Goal: Task Accomplishment & Management: Manage account settings

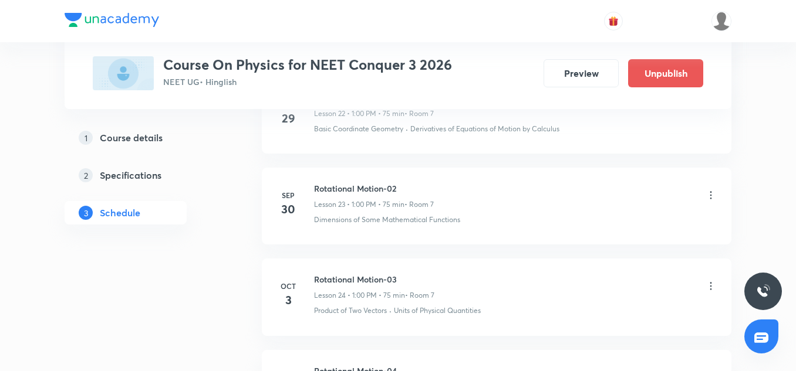
click at [363, 186] on h6 "Rotational Motion-02" at bounding box center [374, 188] width 120 height 12
copy h6 "Rotational Motion-02"
click at [707, 197] on icon at bounding box center [711, 196] width 12 height 12
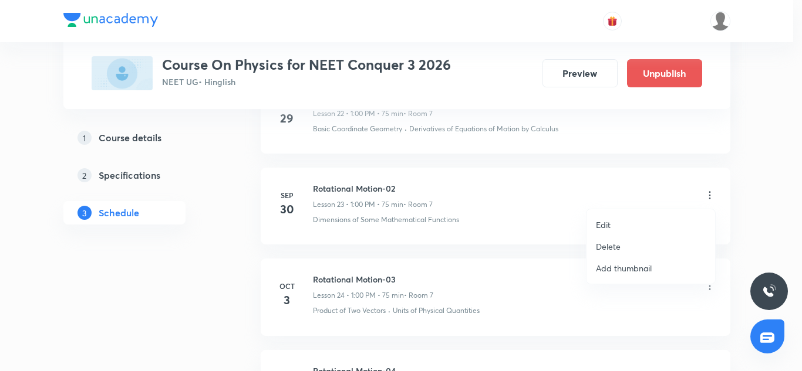
click at [625, 246] on li "Delete" at bounding box center [650, 247] width 129 height 22
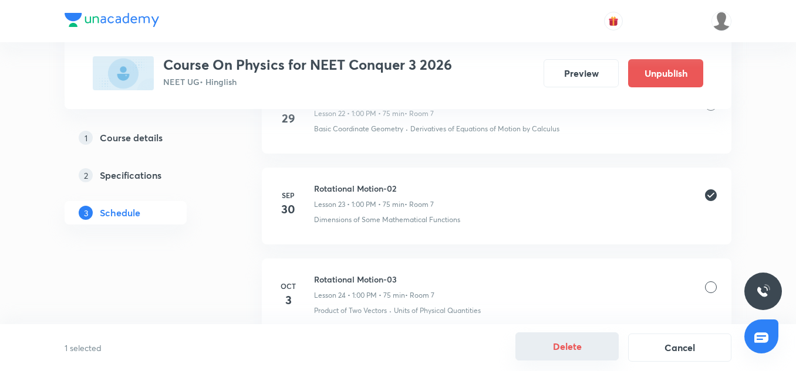
click at [579, 350] on button "Delete" at bounding box center [566, 347] width 103 height 28
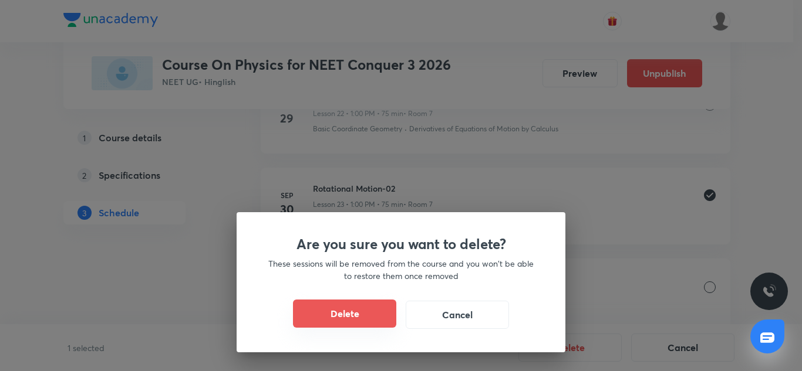
click at [359, 312] on button "Delete" at bounding box center [344, 314] width 103 height 28
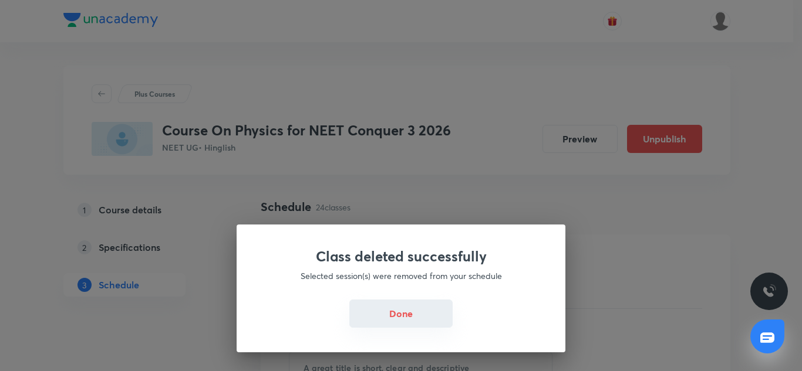
click at [417, 315] on button "Done" at bounding box center [400, 314] width 103 height 28
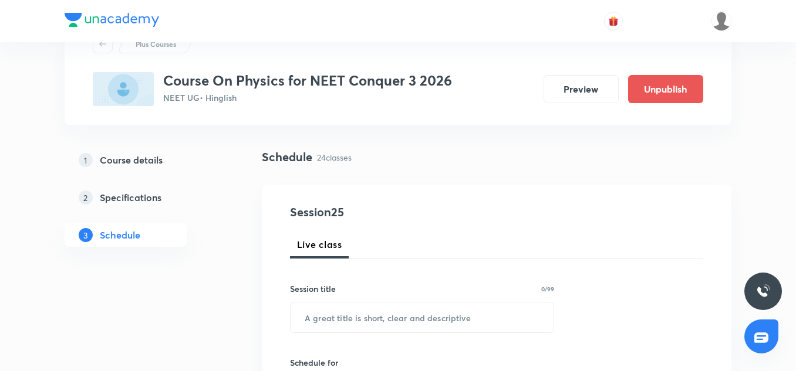
scroll to position [55, 0]
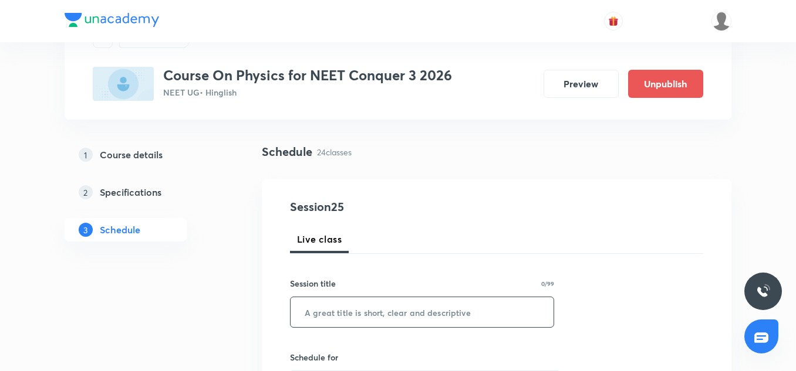
click at [332, 302] on input "text" at bounding box center [421, 313] width 263 height 30
paste input "Rotational Motion-02"
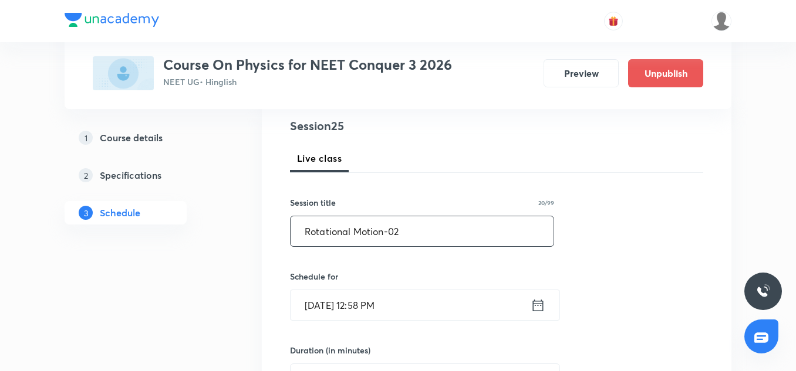
scroll to position [140, 0]
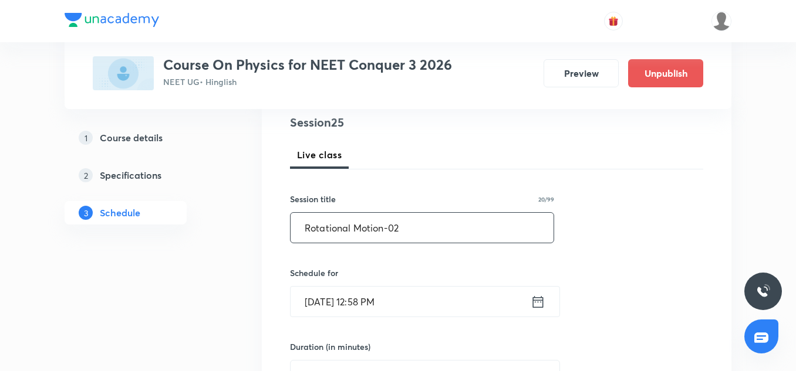
type input "Rotational Motion-02"
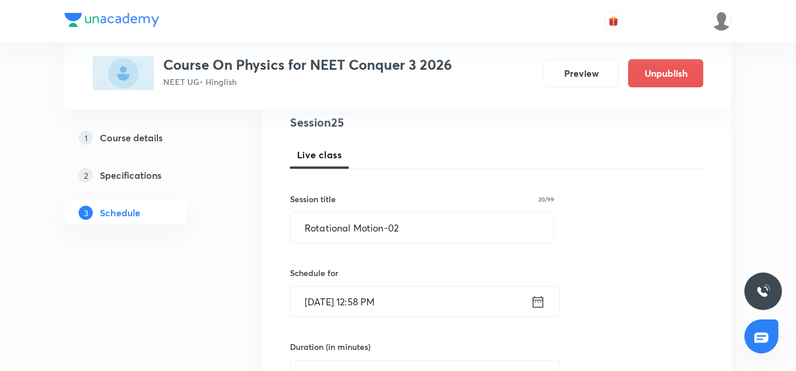
click at [373, 297] on input "Sep 30, 2025, 12:58 PM" at bounding box center [410, 302] width 240 height 30
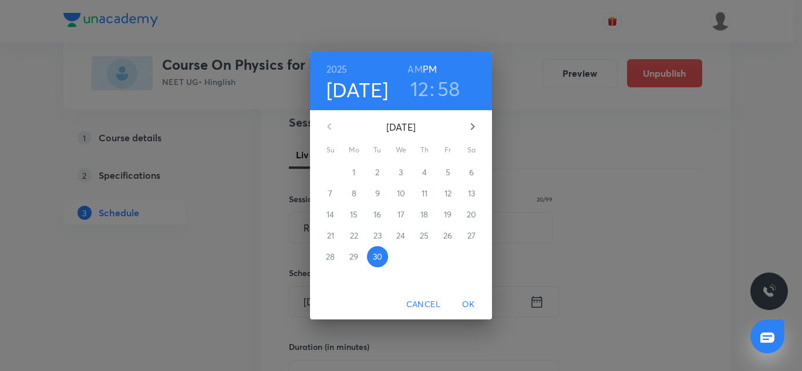
click at [421, 93] on h3 "12" at bounding box center [419, 88] width 19 height 25
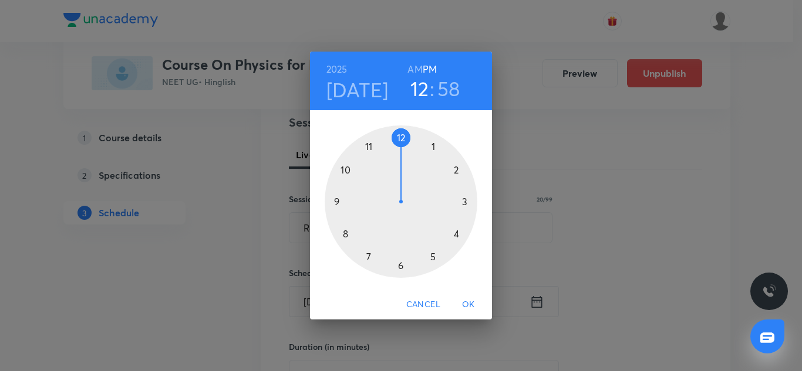
click at [432, 148] on div at bounding box center [401, 202] width 153 height 153
click at [434, 147] on div at bounding box center [401, 202] width 153 height 153
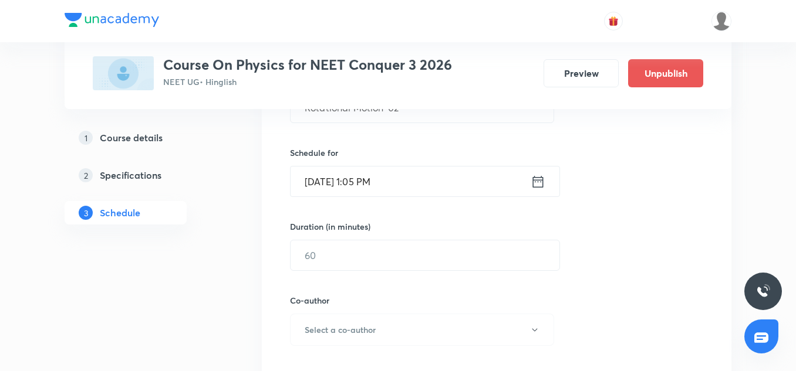
scroll to position [262, 0]
click at [365, 255] on input "text" at bounding box center [424, 254] width 269 height 30
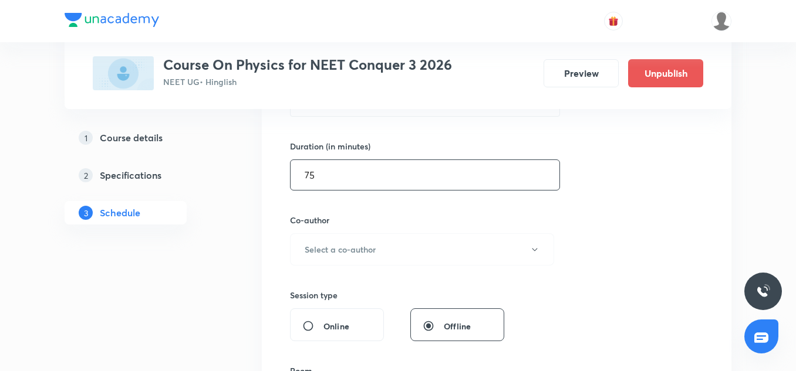
scroll to position [350, 0]
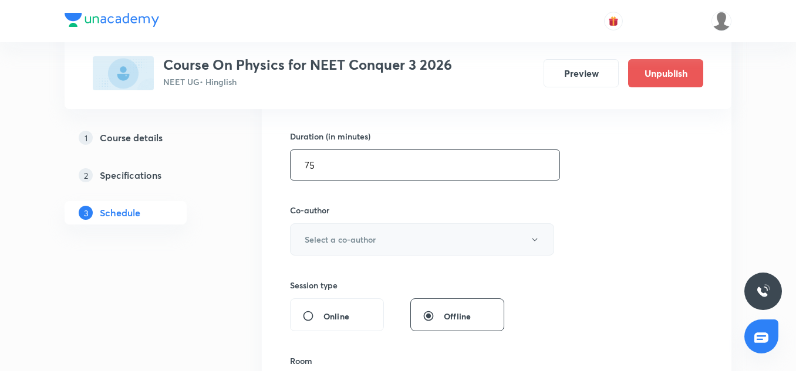
type input "75"
click at [346, 250] on button "Select a co-author" at bounding box center [422, 240] width 264 height 32
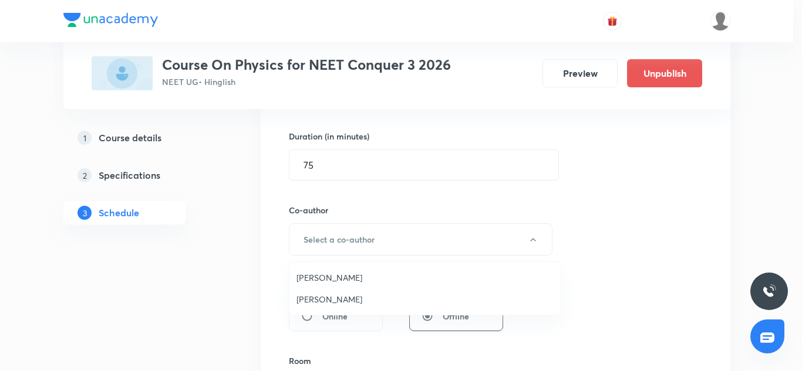
click at [336, 272] on span "Vinod Kumar Dixit" at bounding box center [424, 278] width 257 height 12
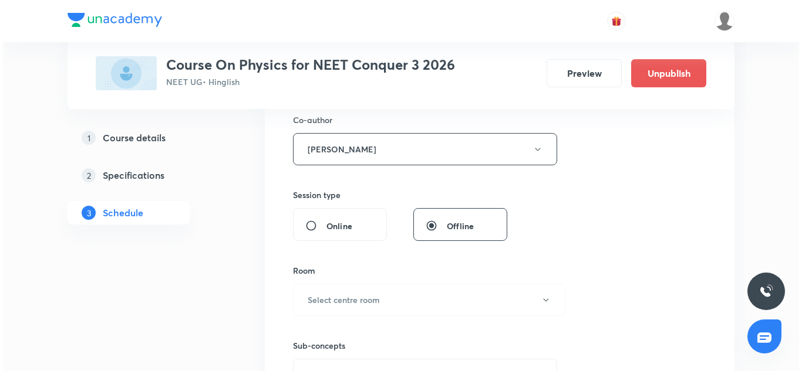
scroll to position [486, 0]
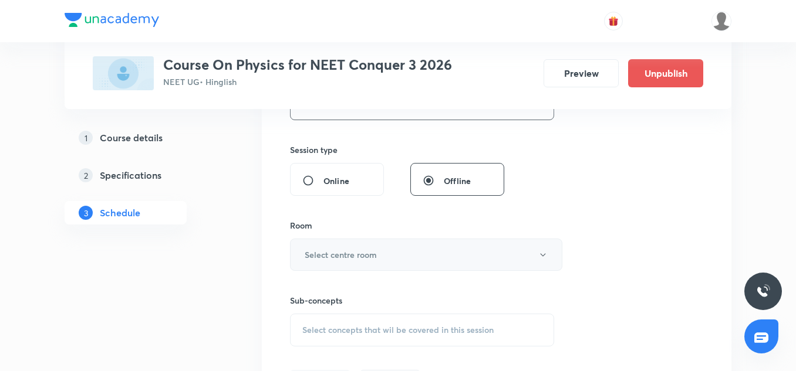
click at [353, 254] on h6 "Select centre room" at bounding box center [341, 255] width 72 height 12
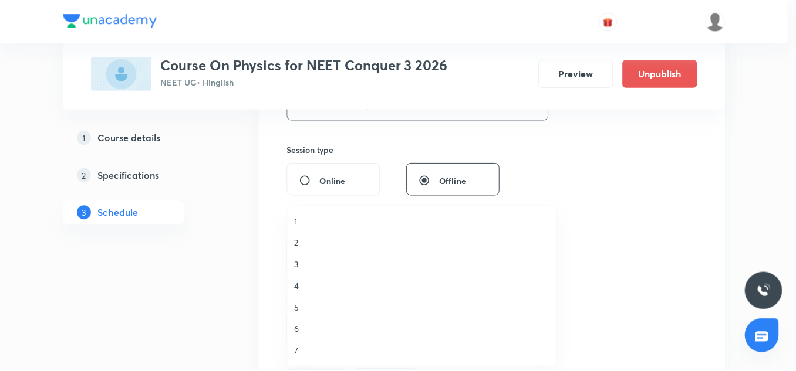
scroll to position [1, 0]
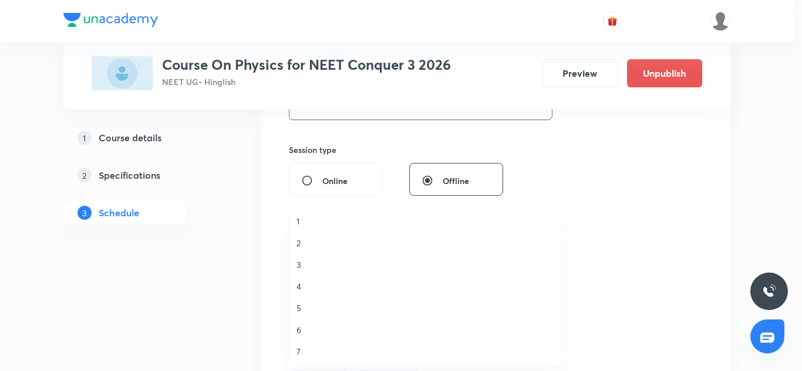
click at [307, 351] on span "7" at bounding box center [424, 352] width 257 height 12
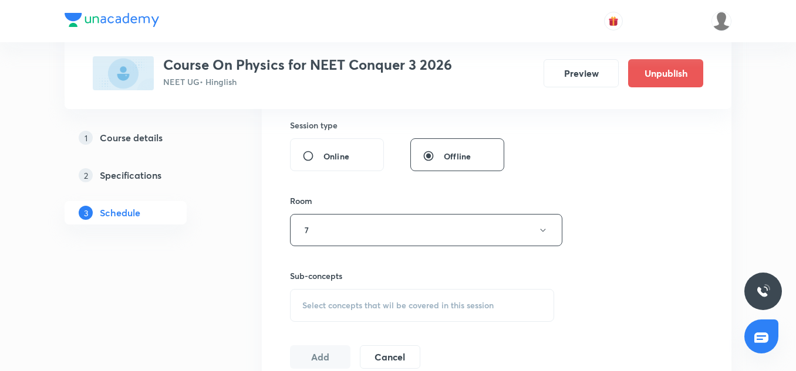
scroll to position [515, 0]
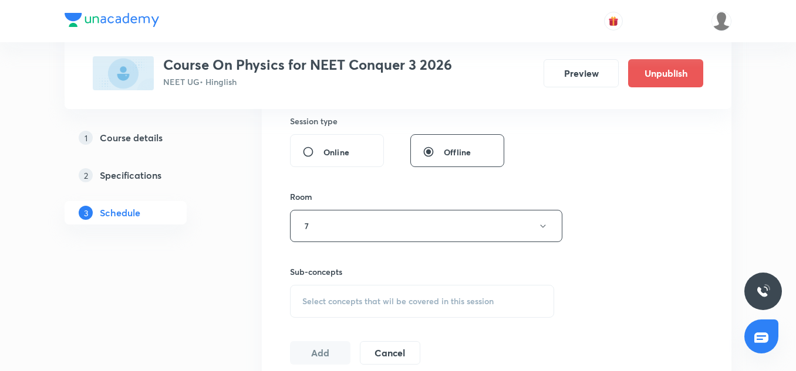
click at [335, 294] on div "Select concepts that wil be covered in this session" at bounding box center [422, 301] width 264 height 33
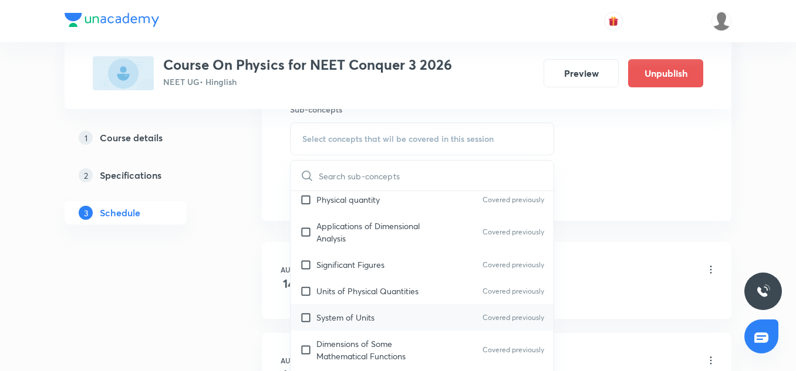
scroll to position [143, 0]
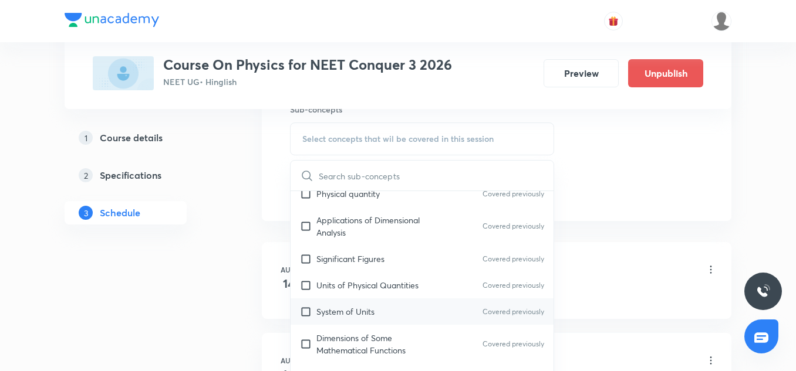
click at [347, 304] on div "System of Units Covered previously" at bounding box center [421, 312] width 263 height 26
checkbox input "true"
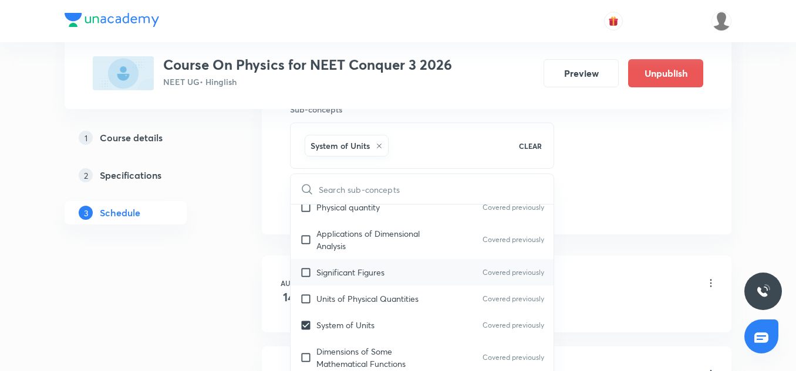
click at [345, 279] on div "Significant Figures Covered previously" at bounding box center [421, 272] width 263 height 26
checkbox input "true"
click at [643, 256] on li "Aug 14 Physics Extra Session-01 Lesson 1 • 2:15 PM • 70 min • Room 5 Applicatio…" at bounding box center [496, 294] width 469 height 77
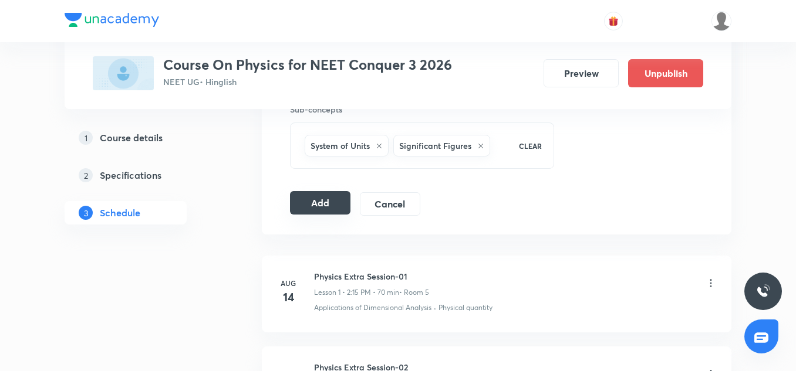
click at [306, 203] on button "Add" at bounding box center [320, 202] width 60 height 23
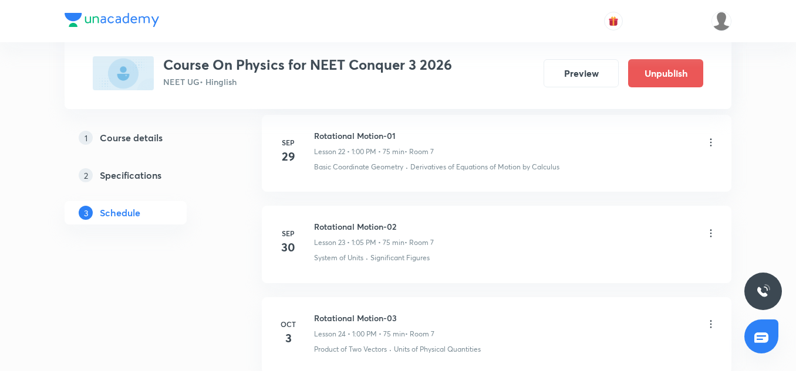
scroll to position [2104, 0]
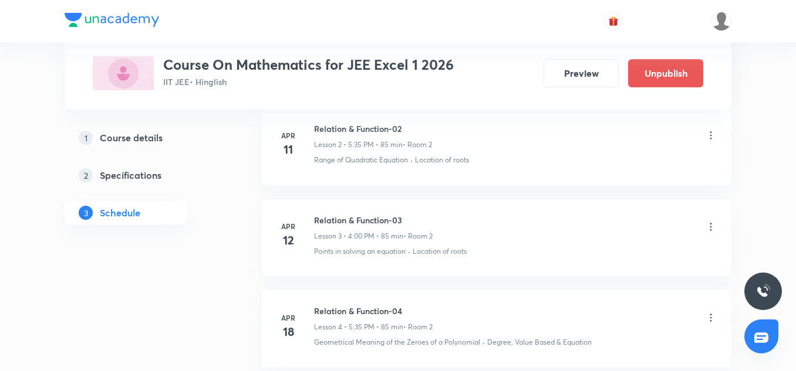
scroll to position [1522, 0]
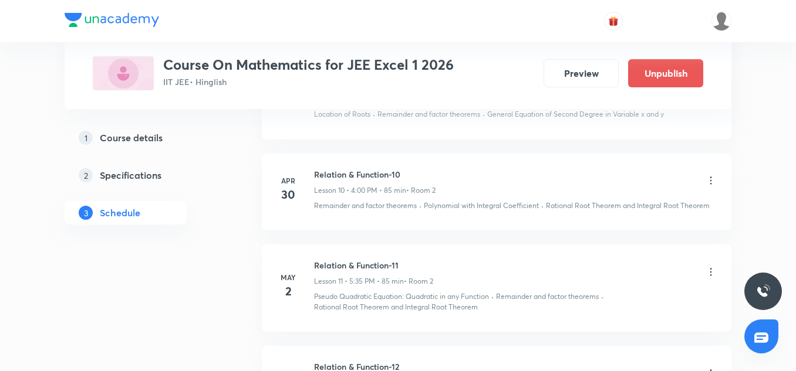
drag, startPoint x: 798, startPoint y: 75, endPoint x: 772, endPoint y: 35, distance: 47.8
click at [772, 35] on header at bounding box center [398, 21] width 796 height 42
drag, startPoint x: 801, startPoint y: 73, endPoint x: 784, endPoint y: 72, distance: 17.1
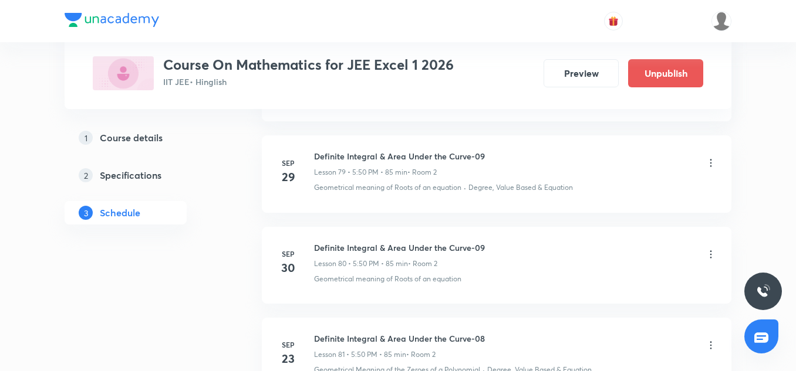
scroll to position [7903, 0]
click at [704, 256] on div "Definite Integral & Area Under the Curve-09 Lesson 80 • 5:50 PM • 85 min • Room…" at bounding box center [515, 256] width 403 height 28
click at [709, 256] on icon at bounding box center [711, 255] width 12 height 12
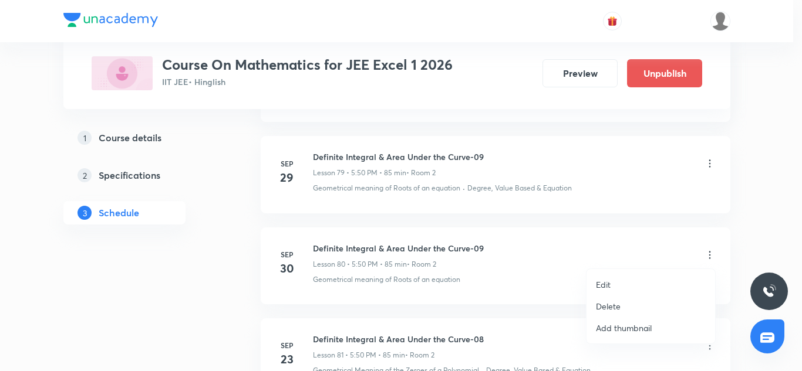
click at [609, 283] on p "Edit" at bounding box center [603, 285] width 15 height 12
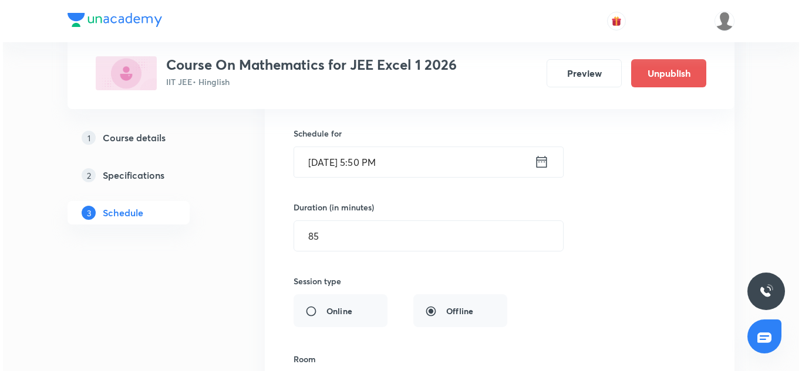
scroll to position [7562, 0]
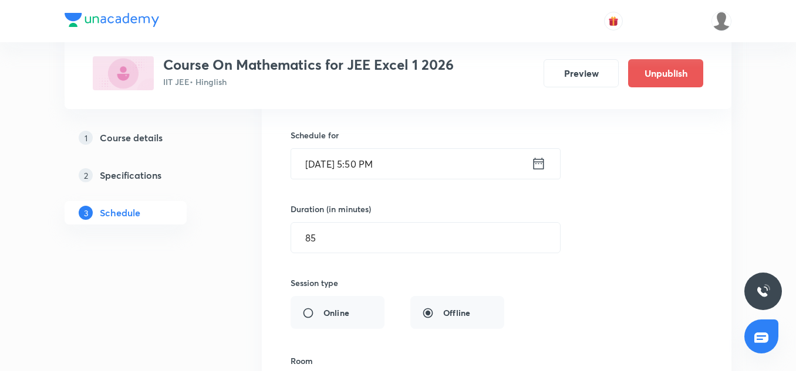
click at [347, 168] on input "Sep 30, 2025, 5:50 PM" at bounding box center [411, 164] width 240 height 30
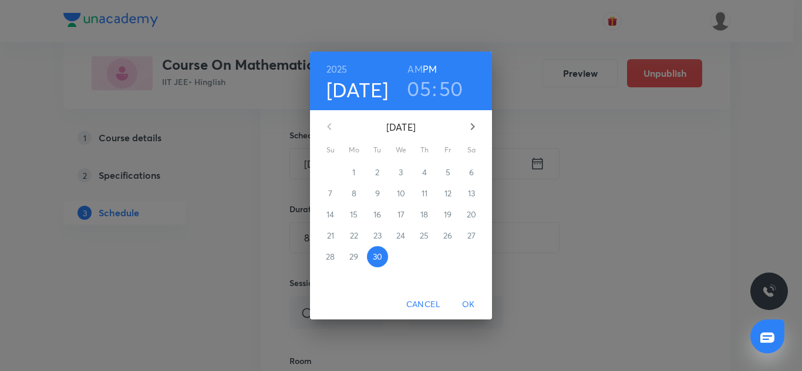
click at [336, 70] on h6 "2025" at bounding box center [336, 69] width 21 height 16
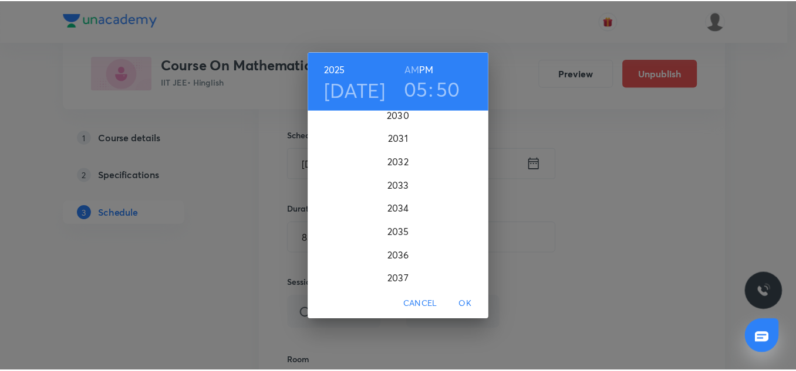
scroll to position [3077, 0]
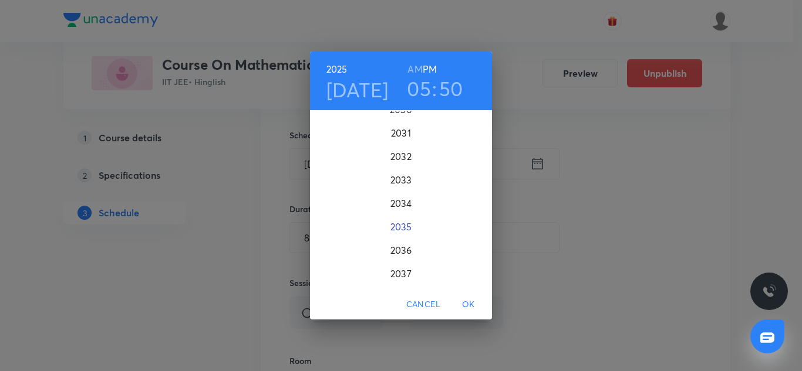
click at [402, 236] on div "2035" at bounding box center [401, 226] width 182 height 23
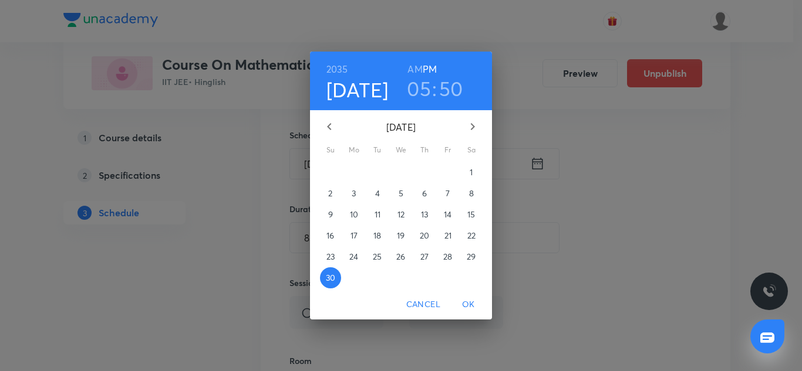
click at [472, 308] on span "OK" at bounding box center [468, 305] width 28 height 15
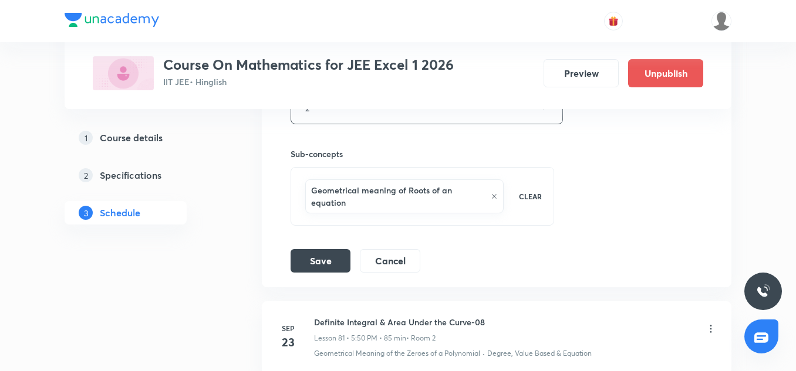
scroll to position [7846, 0]
click at [321, 258] on button "Save" at bounding box center [320, 258] width 60 height 23
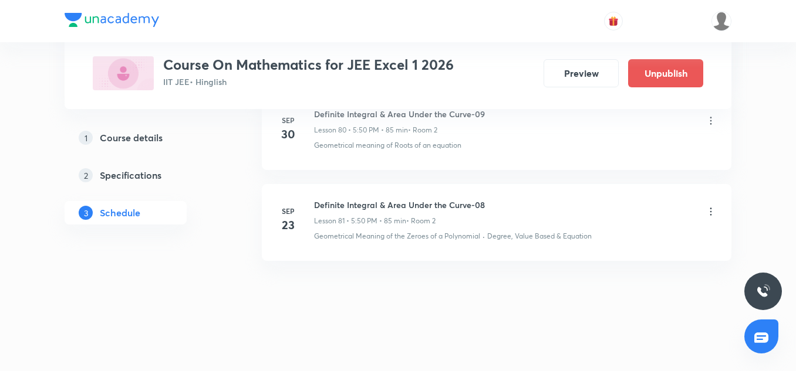
scroll to position [7498, 0]
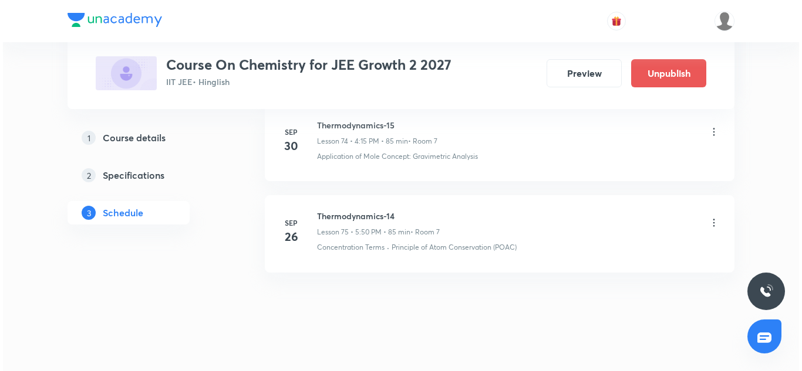
scroll to position [7447, 0]
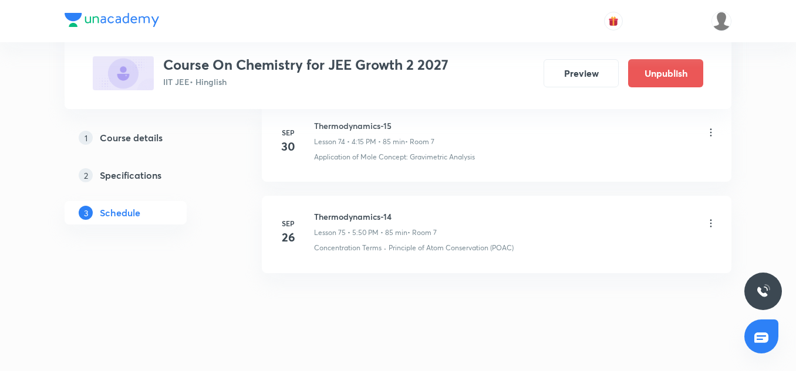
click at [711, 138] on icon at bounding box center [711, 133] width 12 height 12
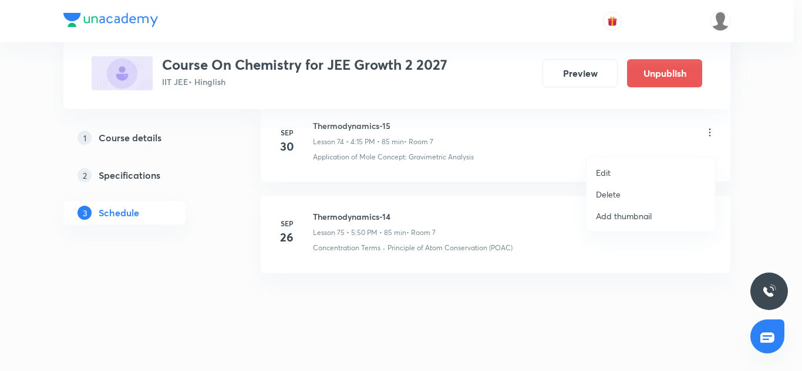
click at [598, 176] on p "Edit" at bounding box center [603, 173] width 15 height 12
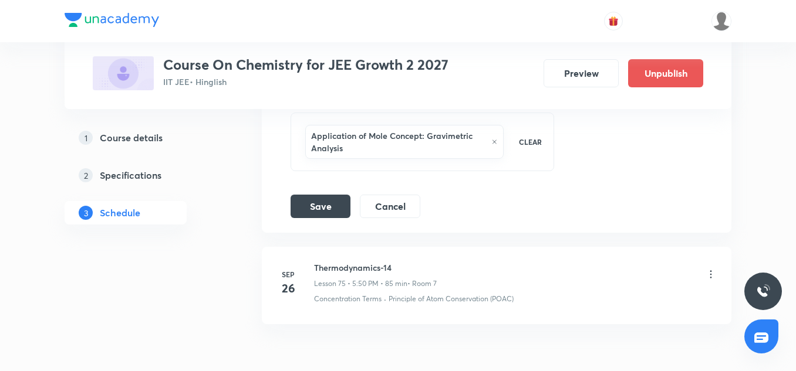
scroll to position [7325, 0]
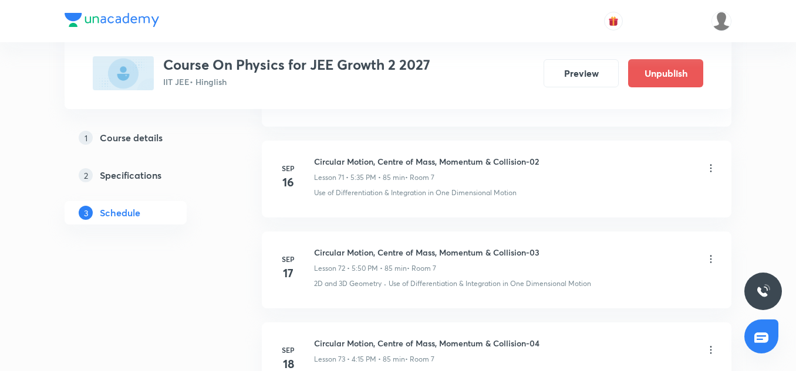
scroll to position [7754, 0]
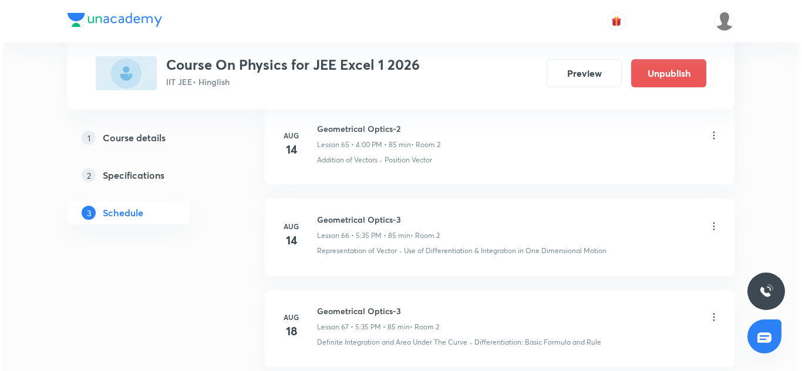
scroll to position [9121, 0]
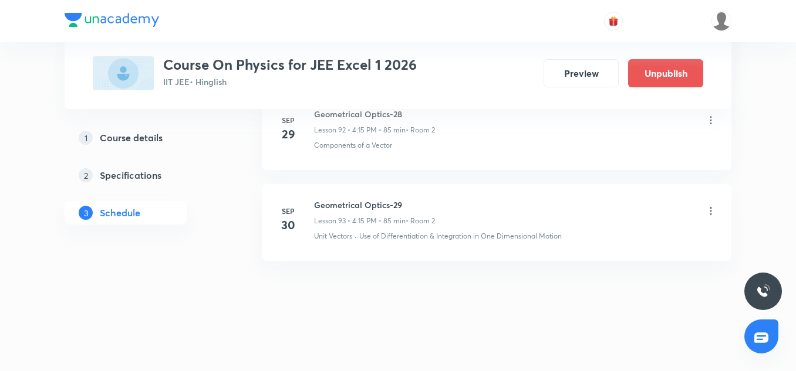
click at [710, 214] on icon at bounding box center [711, 212] width 2 height 8
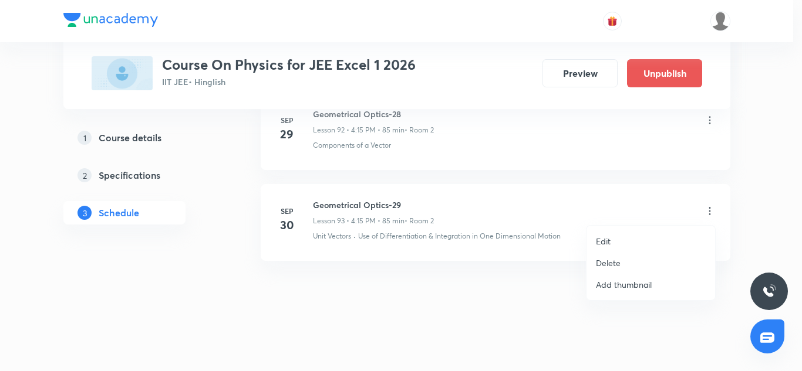
click at [609, 238] on p "Edit" at bounding box center [603, 241] width 15 height 12
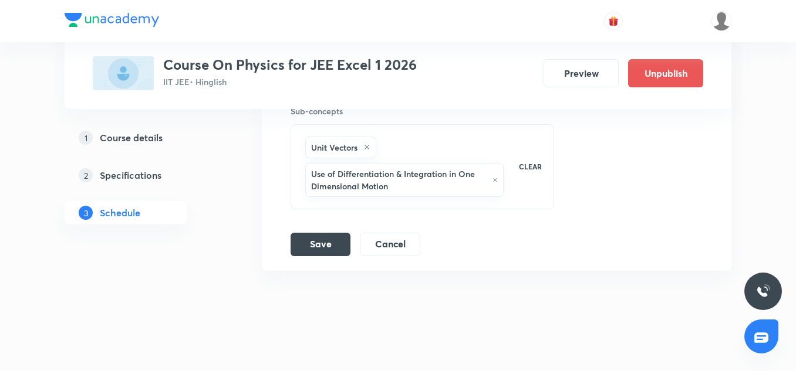
scroll to position [9071, 0]
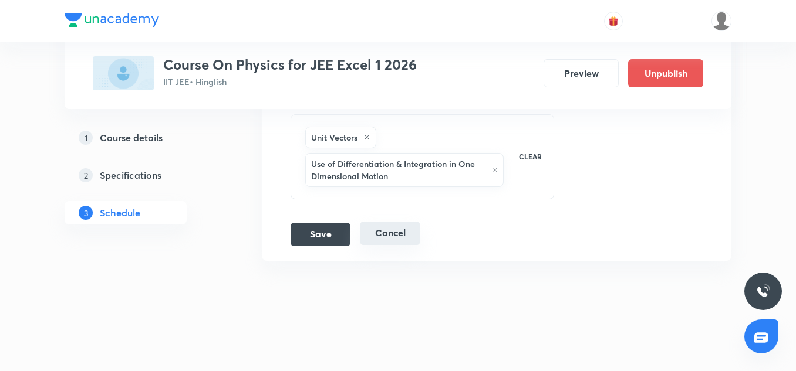
click at [373, 231] on button "Cancel" at bounding box center [390, 233] width 60 height 23
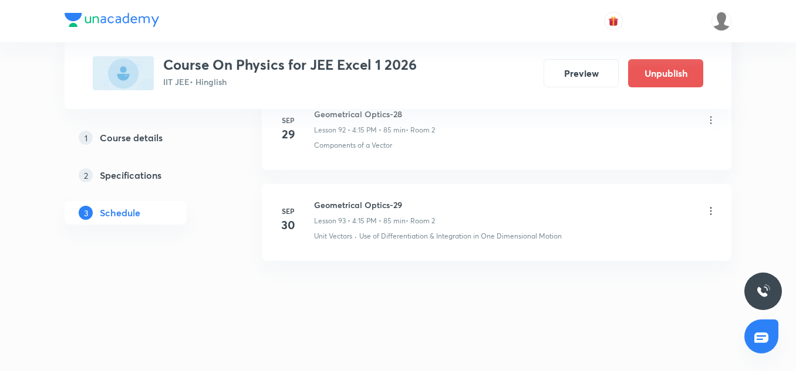
scroll to position [8581, 0]
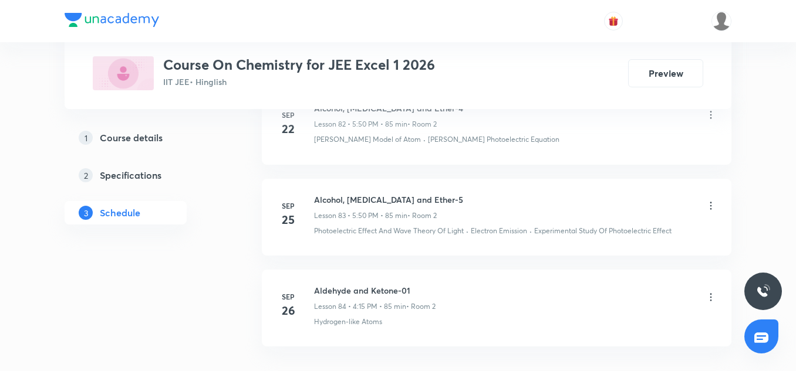
scroll to position [8193, 0]
click at [373, 285] on h6 "Aldehyde and Ketone-01" at bounding box center [374, 291] width 121 height 12
copy h6 "Aldehyde and Ketone-01"
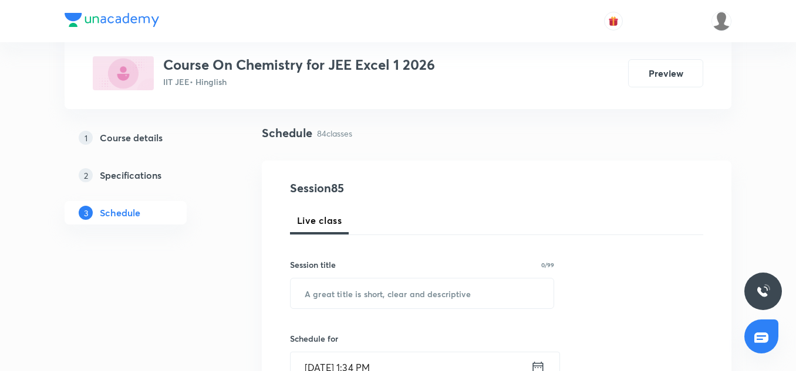
scroll to position [75, 0]
click at [349, 298] on input "text" at bounding box center [421, 293] width 263 height 30
paste input "Aldehyde and Ketone-01"
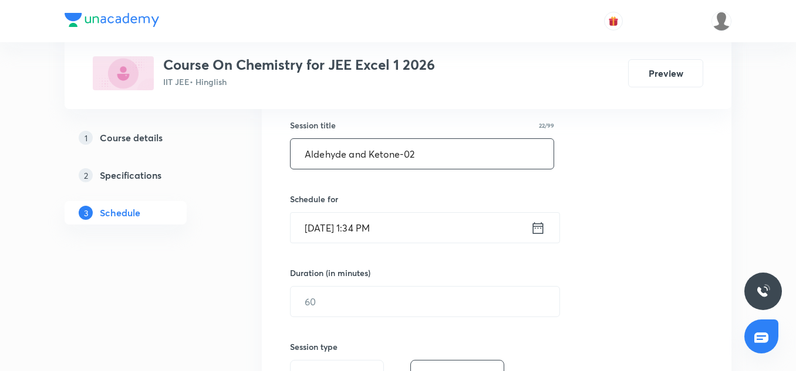
scroll to position [219, 0]
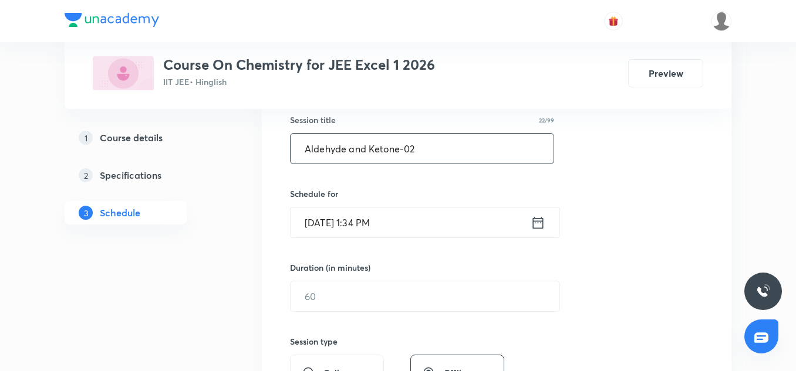
type input "Aldehyde and Ketone-02"
click at [329, 218] on input "[DATE] 1:34 PM" at bounding box center [410, 223] width 240 height 30
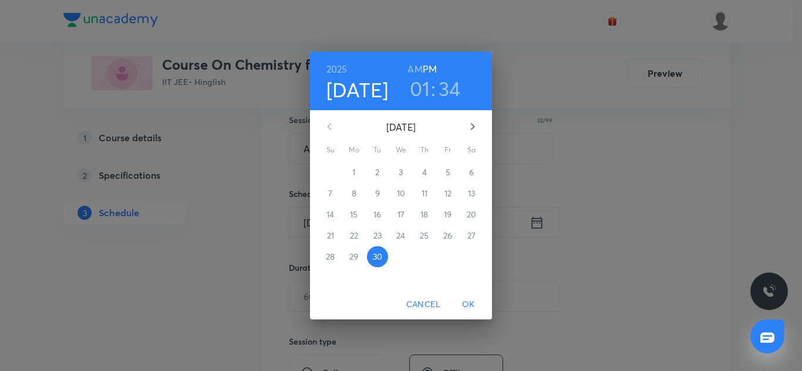
click at [420, 89] on h3 "01" at bounding box center [420, 88] width 21 height 25
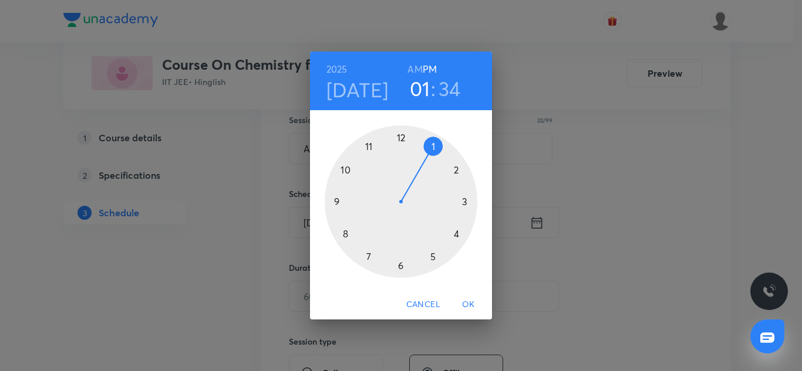
click at [435, 261] on div at bounding box center [401, 202] width 153 height 153
click at [370, 259] on div at bounding box center [401, 202] width 153 height 153
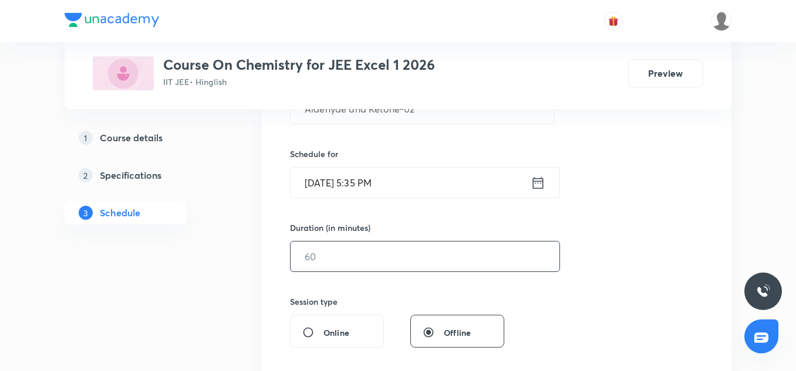
scroll to position [259, 0]
click at [359, 256] on input "text" at bounding box center [424, 256] width 269 height 30
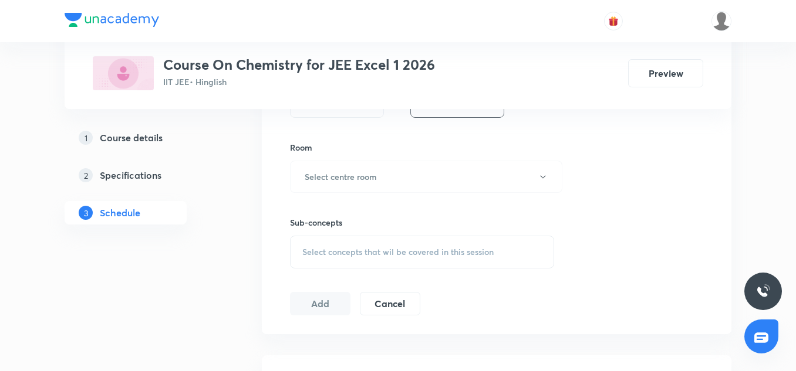
scroll to position [489, 0]
type input "85"
click at [340, 192] on div "Sub-concepts Select concepts that wil be covered in this session" at bounding box center [422, 230] width 264 height 76
click at [335, 168] on button "Select centre room" at bounding box center [426, 176] width 272 height 32
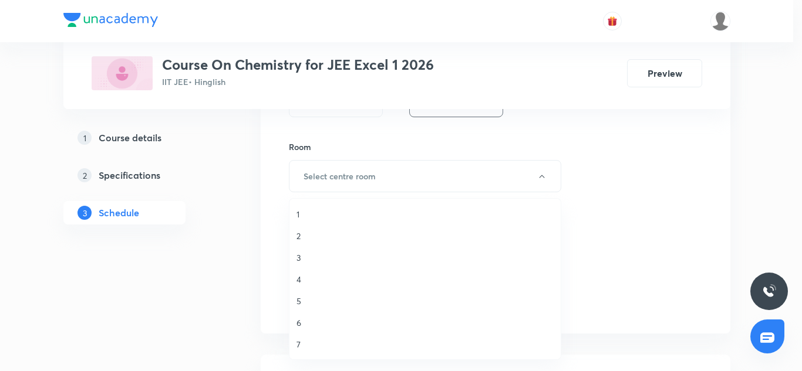
click at [302, 232] on span "2" at bounding box center [424, 236] width 257 height 12
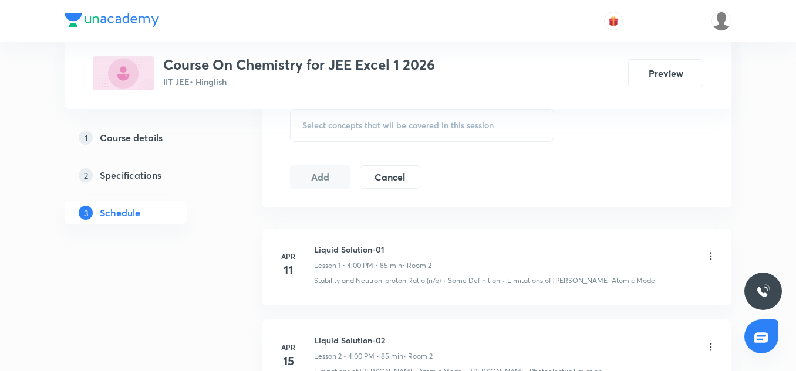
scroll to position [616, 0]
click at [336, 126] on span "Select concepts that wil be covered in this session" at bounding box center [397, 124] width 191 height 9
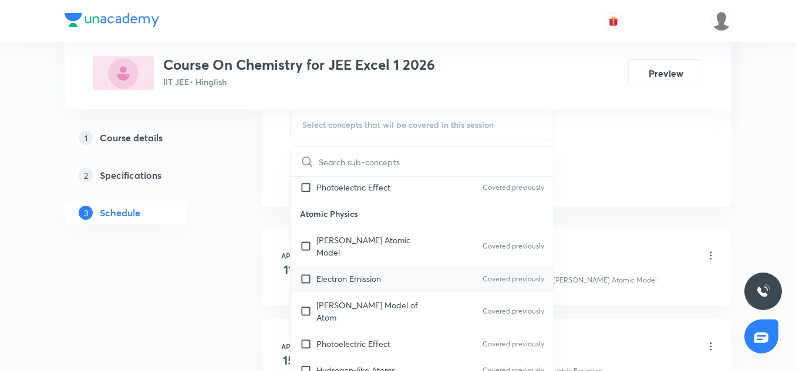
click at [356, 273] on p "Electron Emission" at bounding box center [348, 279] width 65 height 12
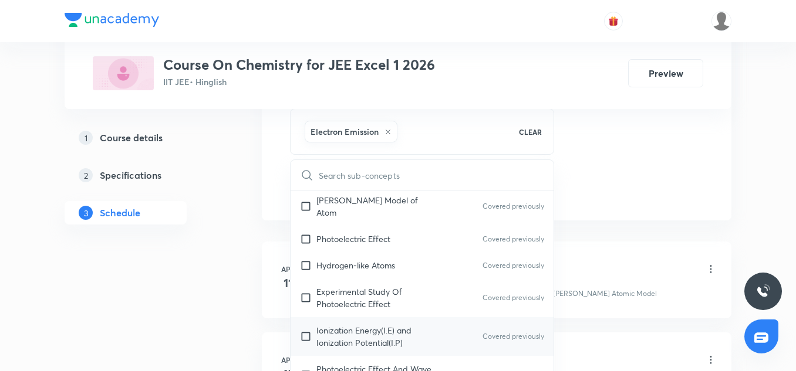
scroll to position [256, 0]
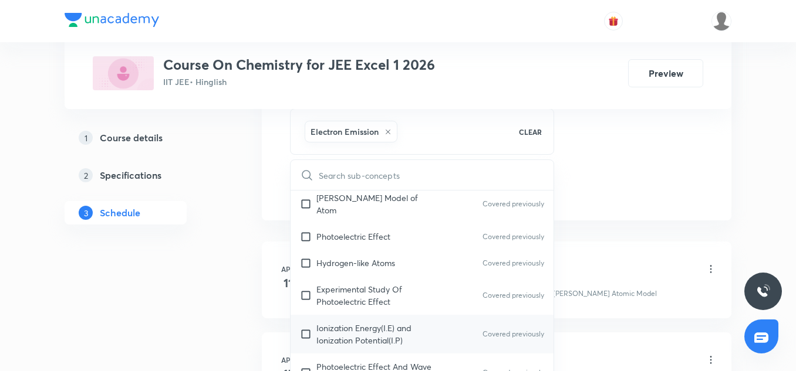
click at [350, 315] on div "Ionization Energy(I.E) and Ionization Potential(I.P) Covered previously" at bounding box center [421, 334] width 263 height 39
checkbox input "true"
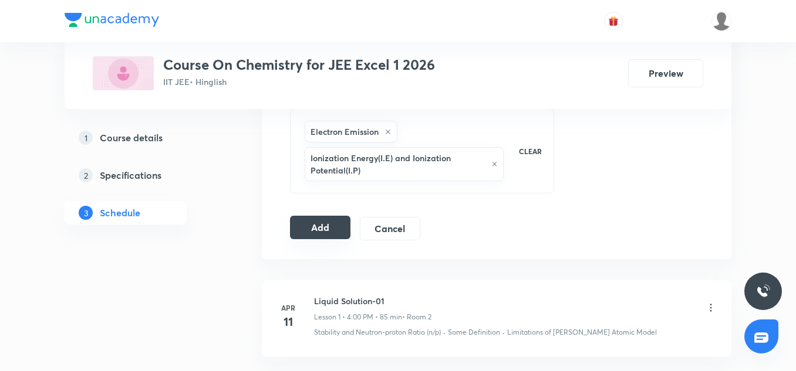
click at [334, 224] on button "Add" at bounding box center [320, 227] width 60 height 23
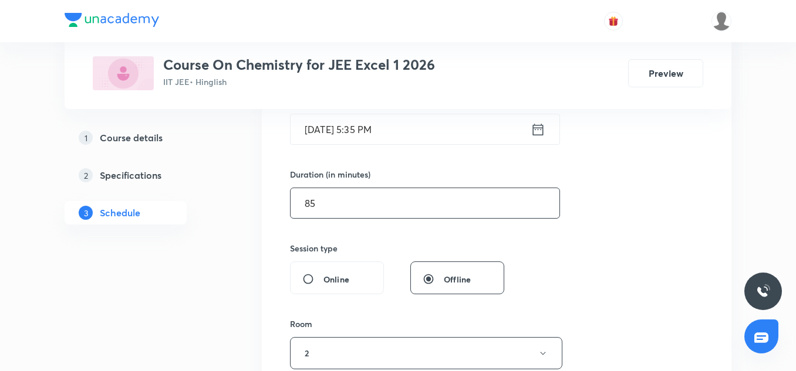
scroll to position [302, 0]
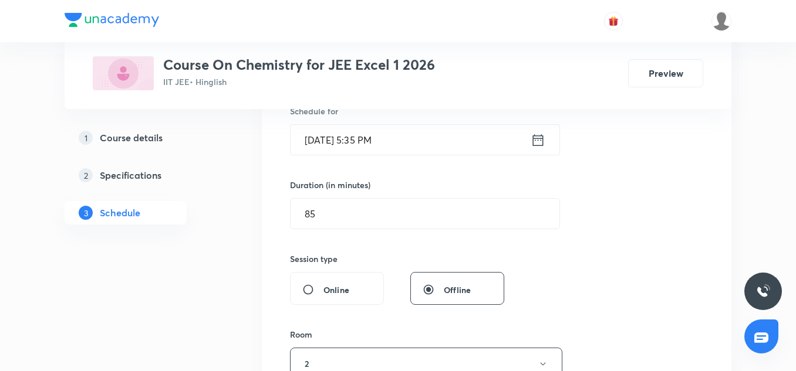
click at [375, 138] on input "Sep 30, 2025, 5:35 PM" at bounding box center [410, 140] width 240 height 30
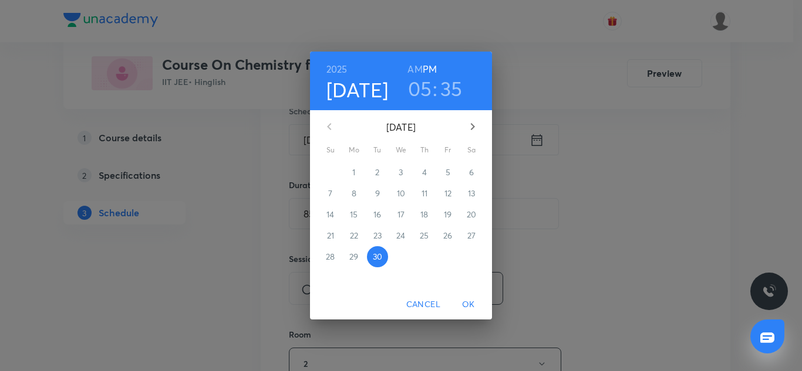
click at [449, 91] on h3 "35" at bounding box center [451, 88] width 22 height 25
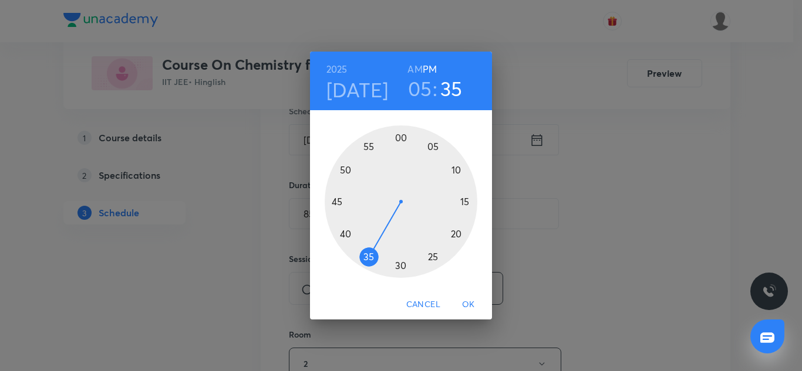
click at [349, 170] on div at bounding box center [401, 202] width 153 height 153
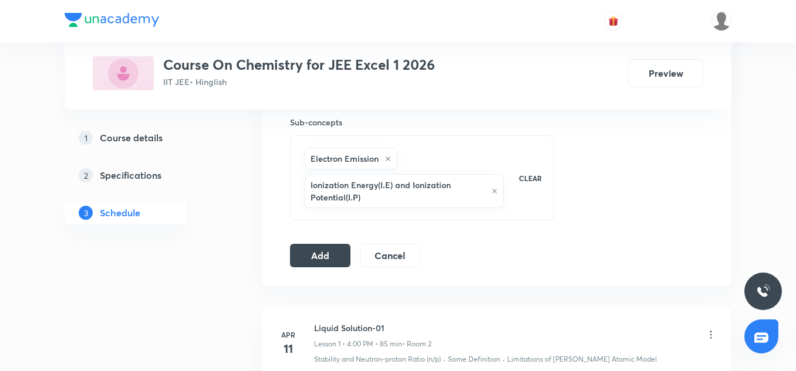
scroll to position [591, 0]
click at [325, 250] on button "Add" at bounding box center [320, 252] width 60 height 23
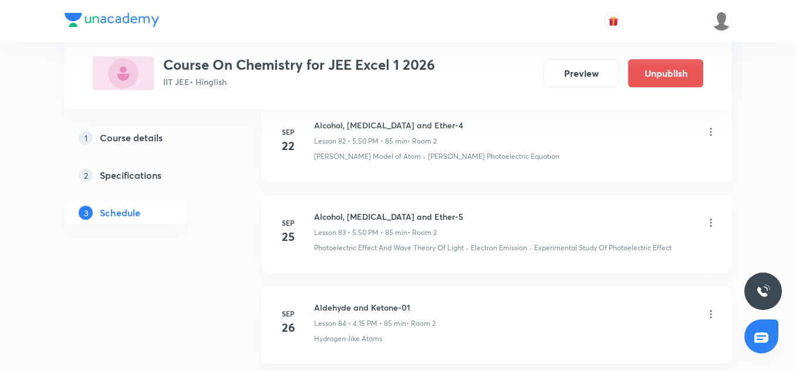
scroll to position [7820, 0]
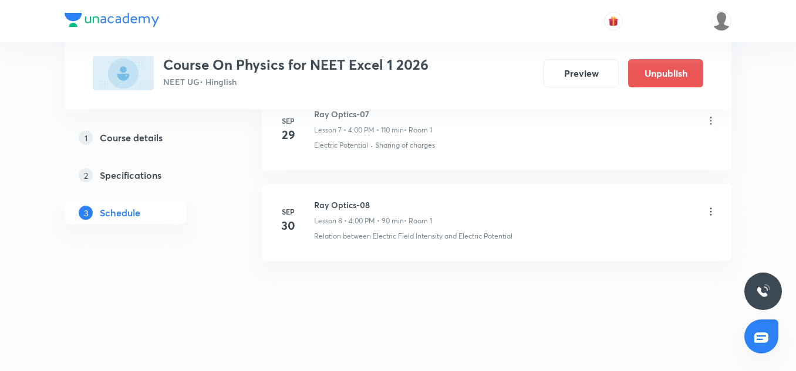
click at [332, 211] on h6 "Ray Optics-08" at bounding box center [373, 205] width 118 height 12
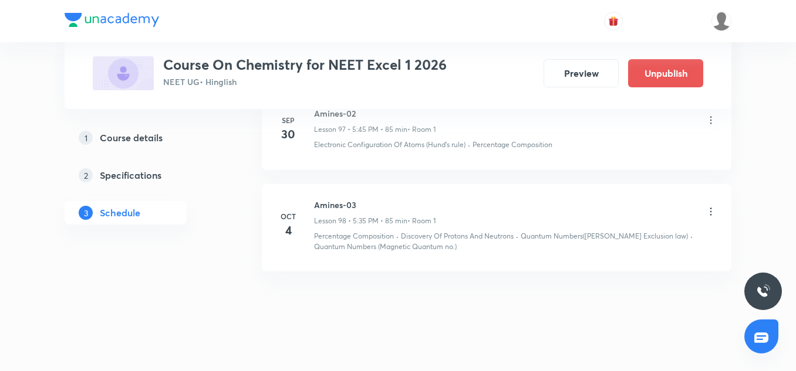
scroll to position [9621, 0]
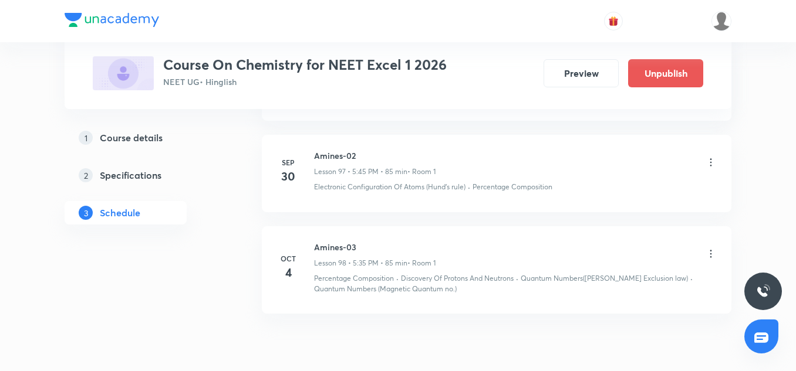
click at [378, 168] on div "Amines-02 Lesson 97 • 5:45 PM • 85 min • Room 1 Electronic Configuration Of Ato…" at bounding box center [515, 171] width 403 height 43
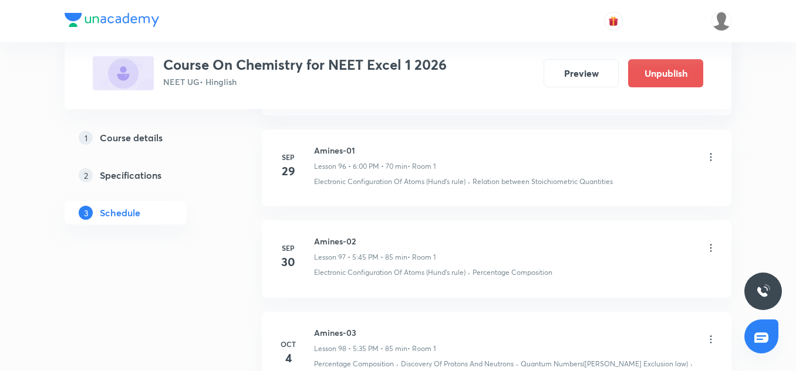
scroll to position [9536, 0]
